Goal: Task Accomplishment & Management: Use online tool/utility

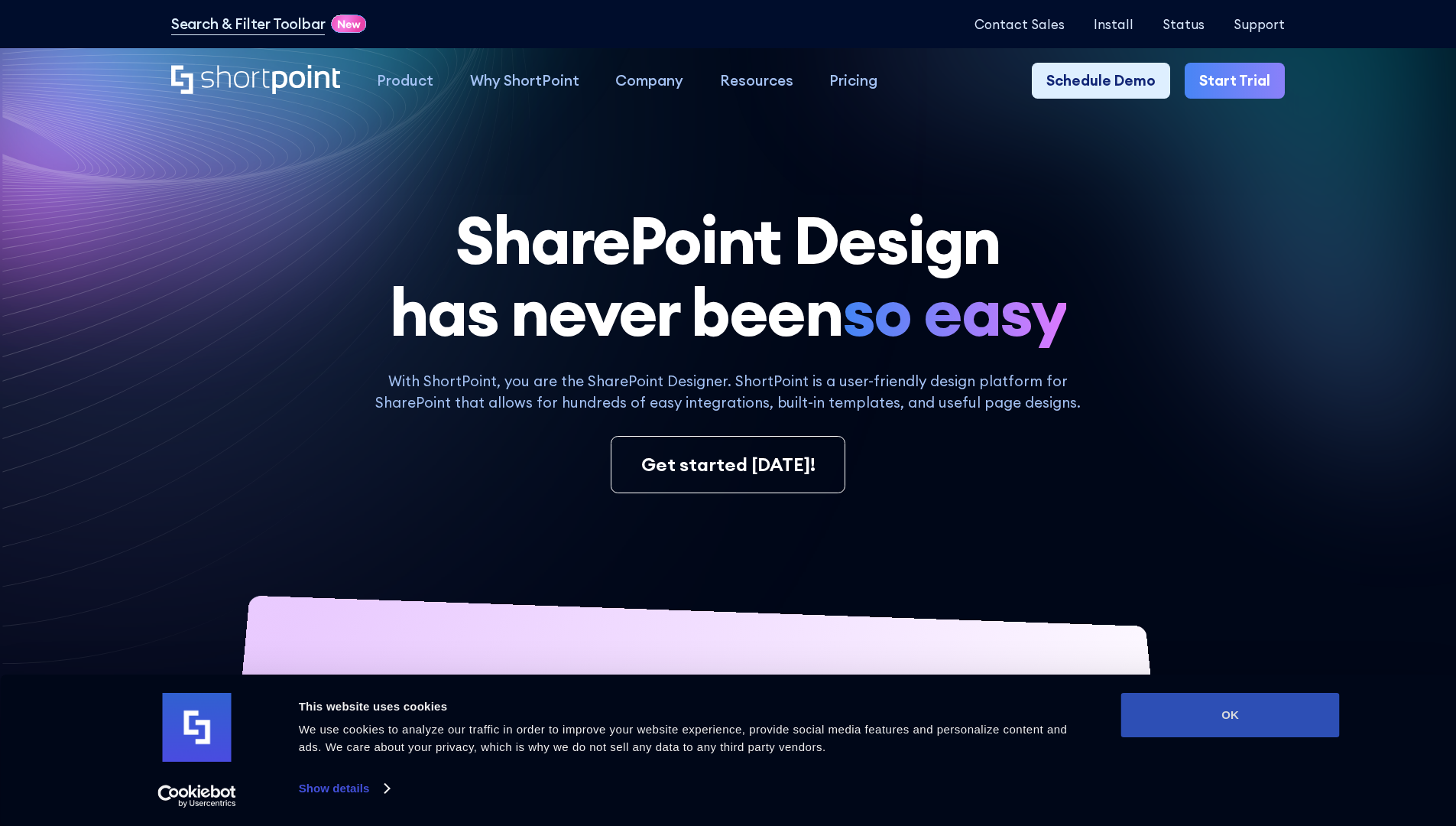
click at [1230, 715] on button "OK" at bounding box center [1230, 714] width 218 height 44
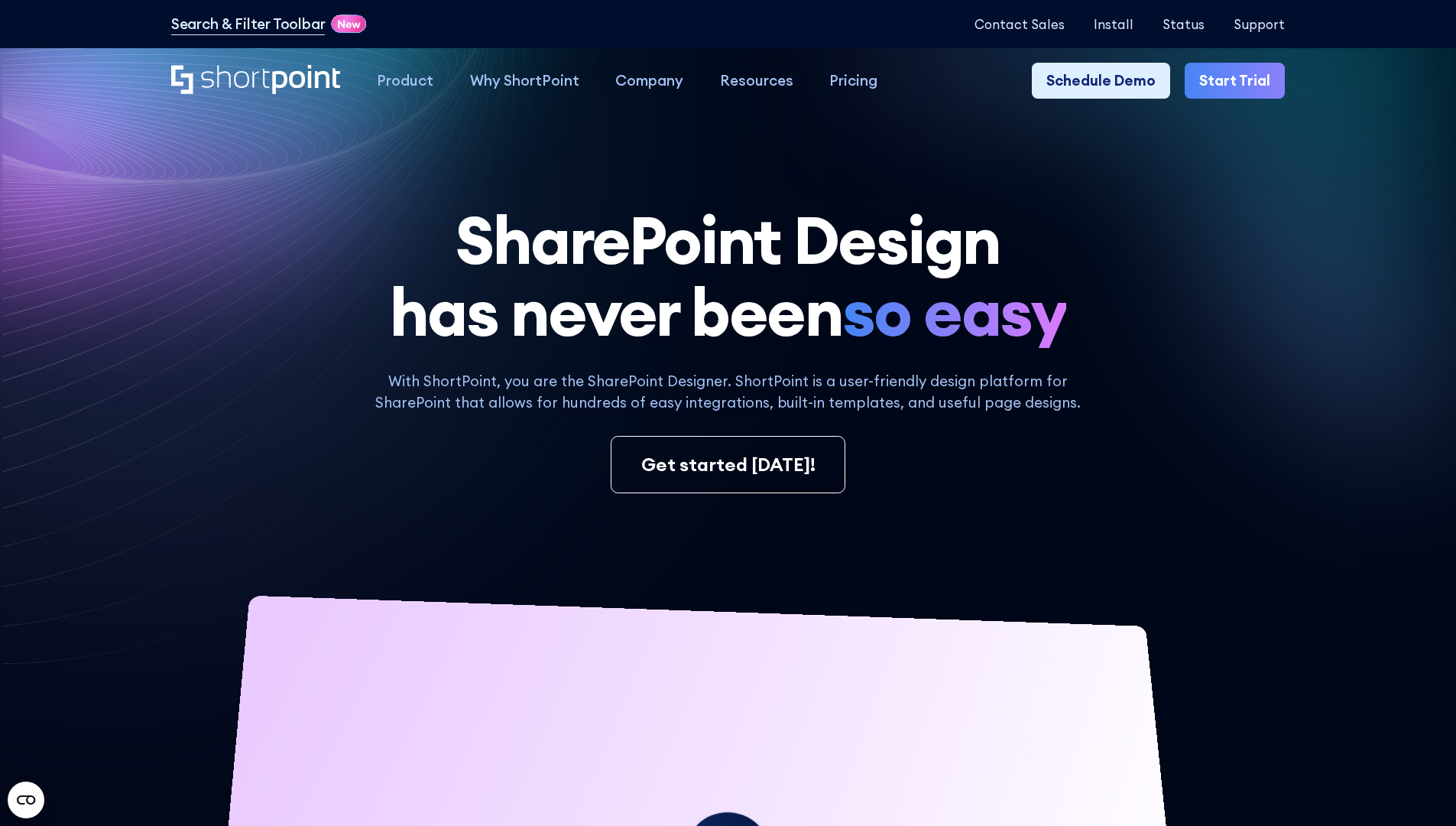
click at [1239, 81] on link "Start Trial" at bounding box center [1235, 81] width 100 height 37
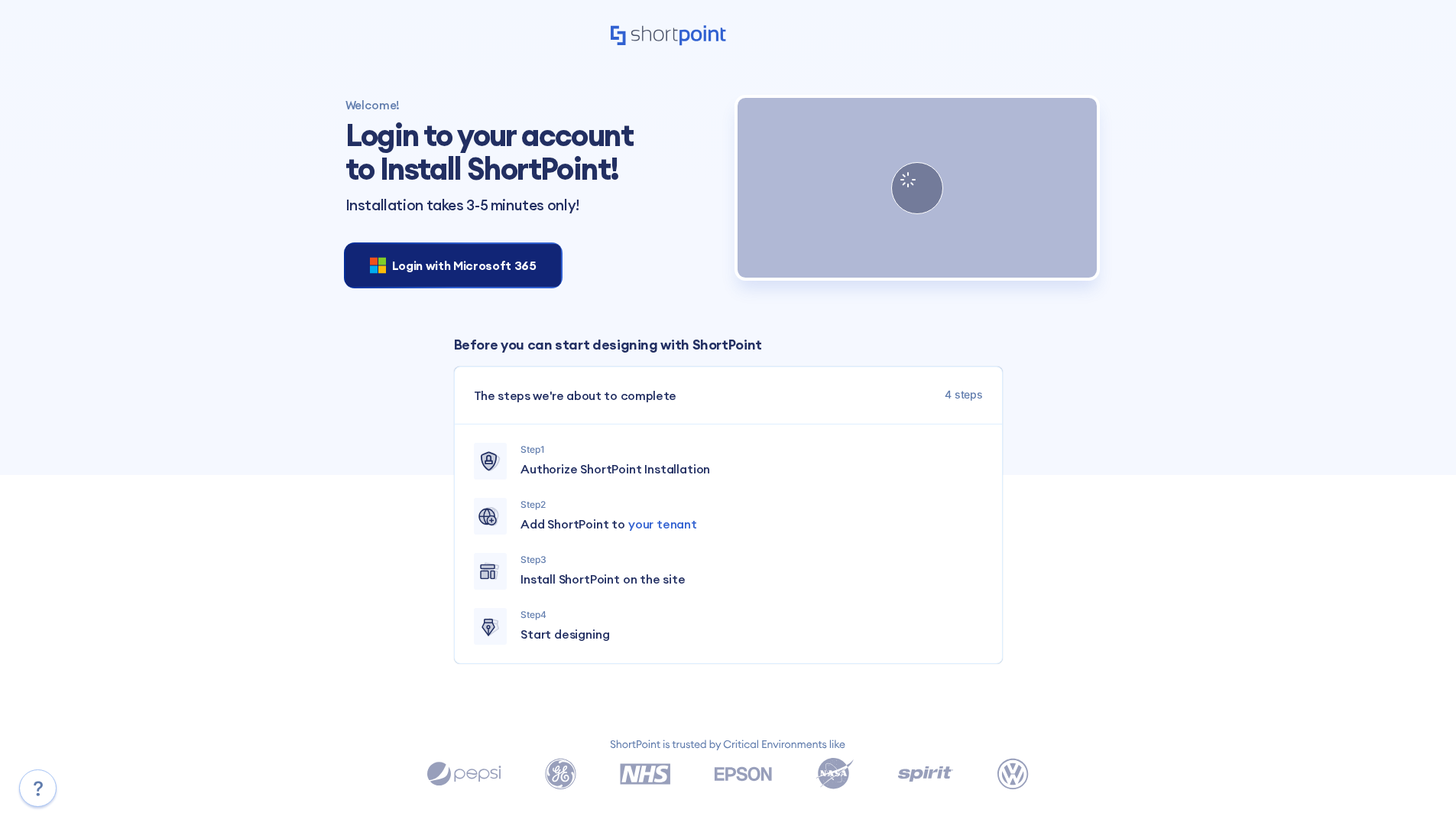
click at [449, 265] on span "Login with Microsoft 365" at bounding box center [463, 265] width 144 height 19
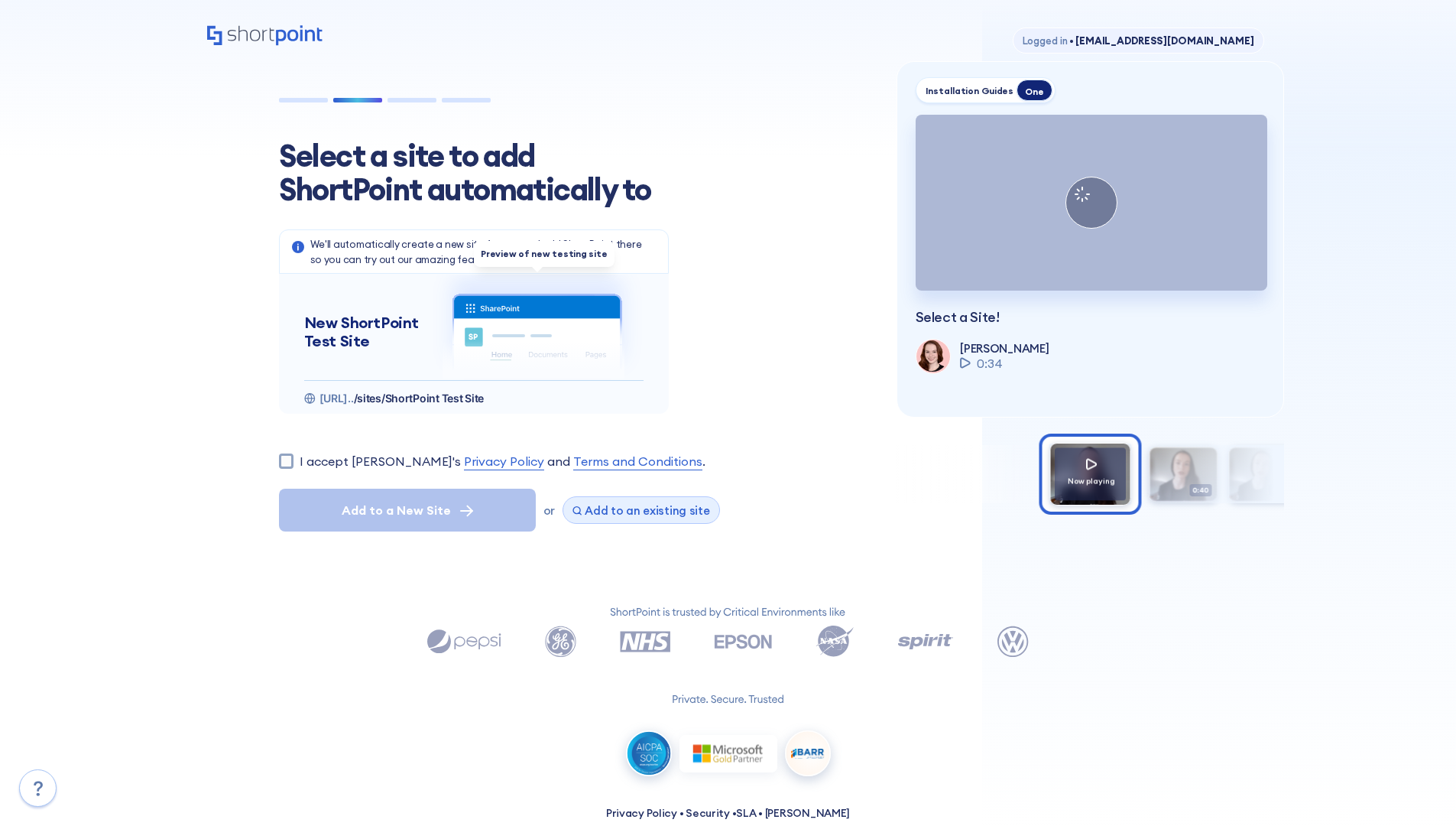
click at [635, 510] on span "Add to an existing site" at bounding box center [647, 511] width 125 height 15
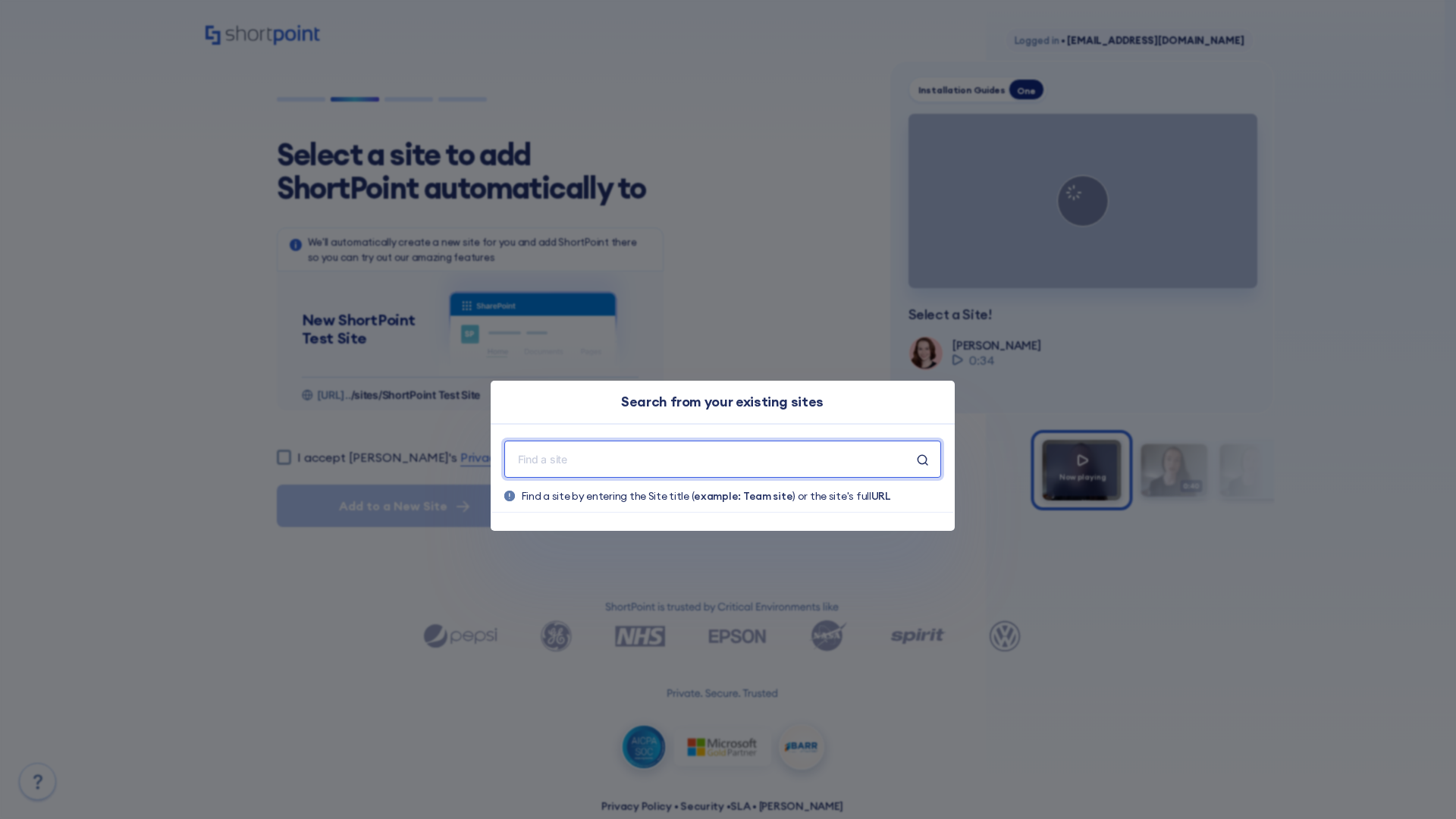
type input "Polar_Existing_Site"
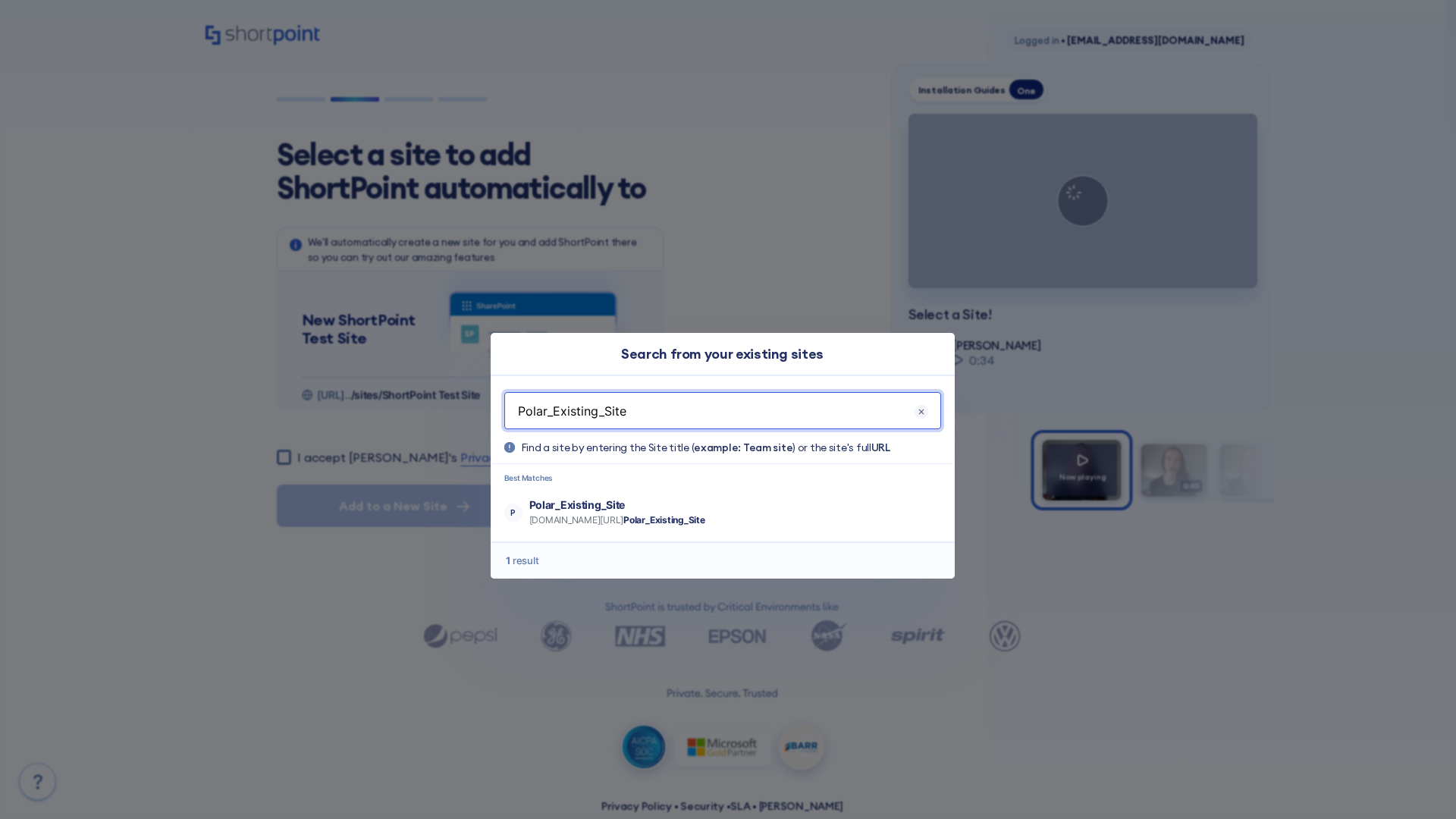
click at [661, 504] on p "Polar_Existing_Site" at bounding box center [617, 505] width 176 height 15
click at [289, 450] on input "I accept [PERSON_NAME]'s Privacy Policy and Terms and Conditions ." at bounding box center [284, 457] width 15 height 15
checkbox input "true"
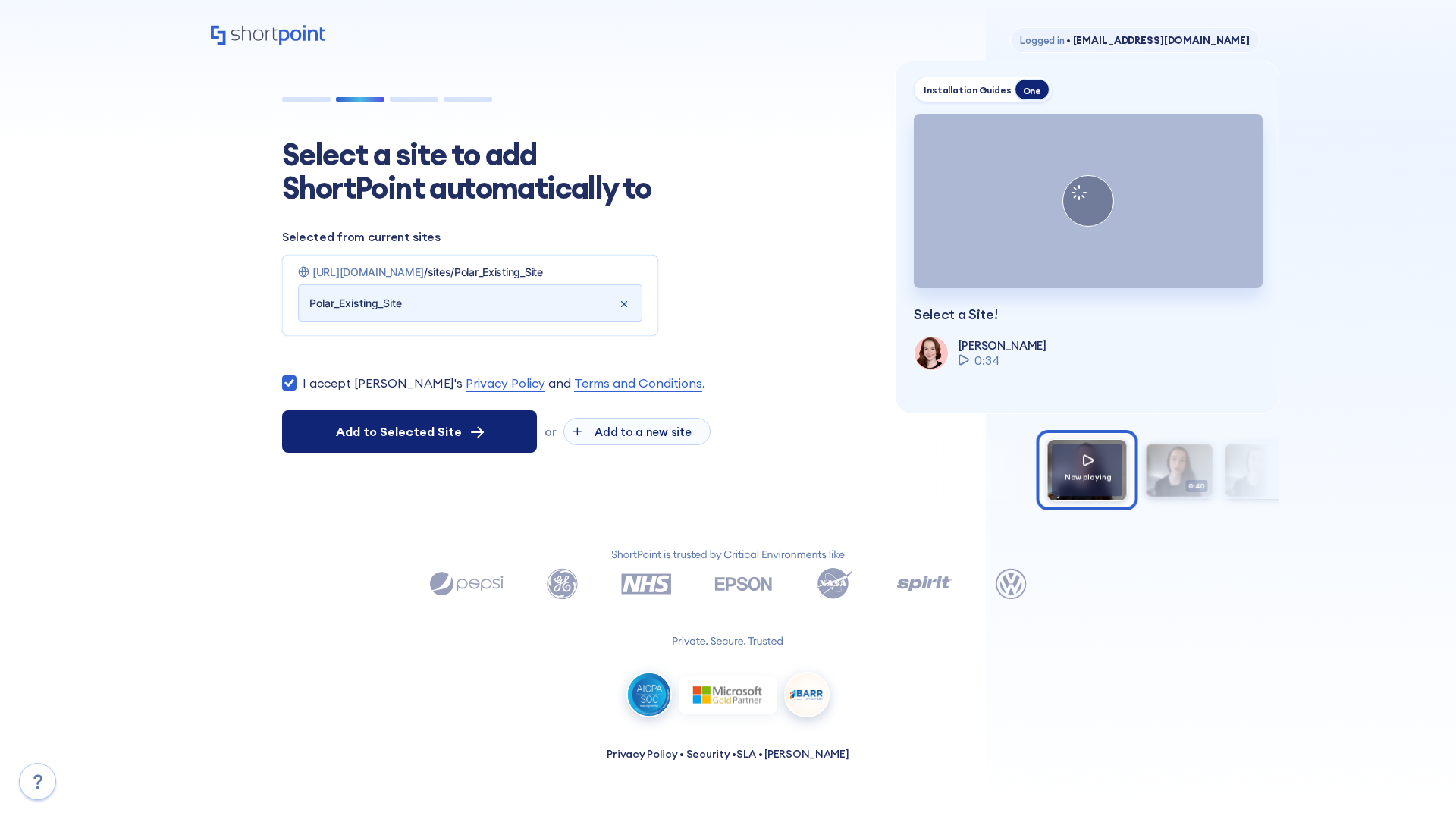
click at [410, 440] on span "Add to Selected Site" at bounding box center [399, 431] width 126 height 19
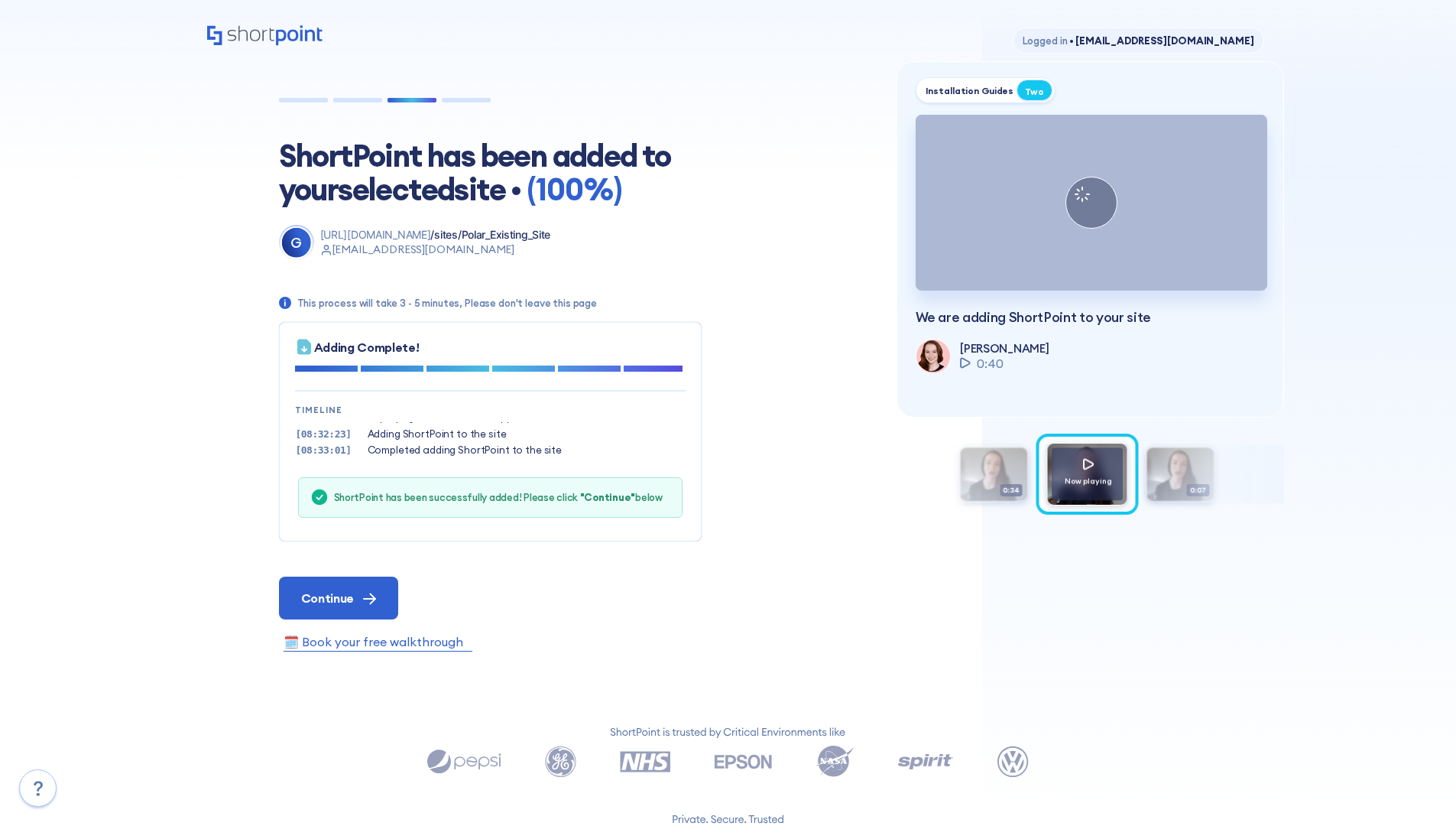
scroll to position [46, 0]
click at [338, 597] on span "Continue" at bounding box center [327, 598] width 53 height 19
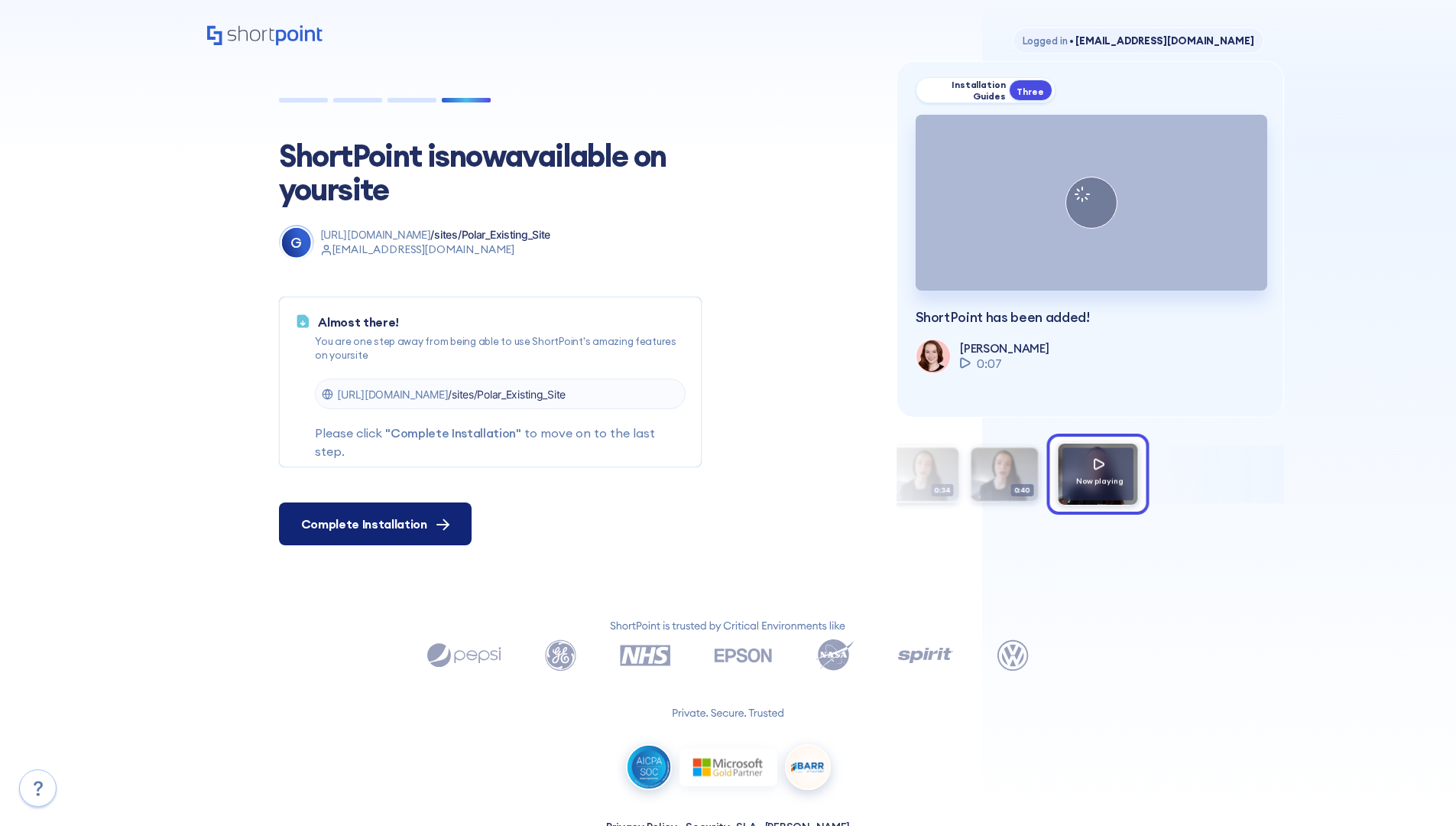
click at [373, 524] on span "Complete Installation" at bounding box center [364, 524] width 126 height 19
